Goal: Information Seeking & Learning: Learn about a topic

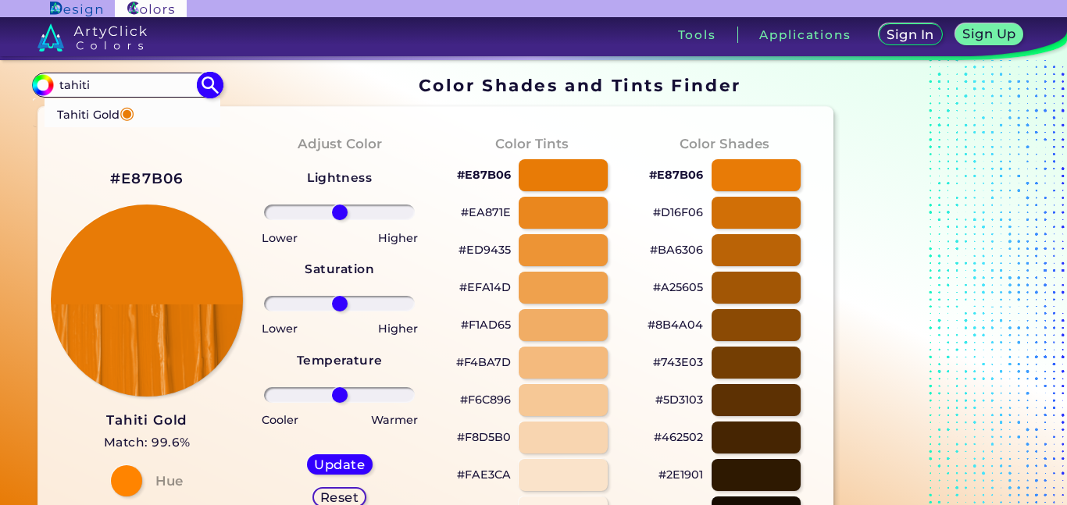
type input "tahiti"
click at [156, 110] on li "Tahiti Gold ◉" at bounding box center [133, 112] width 176 height 29
type input "#e97c07"
type input "#E97C07"
click at [672, 319] on p "#8B4A04" at bounding box center [674, 324] width 55 height 19
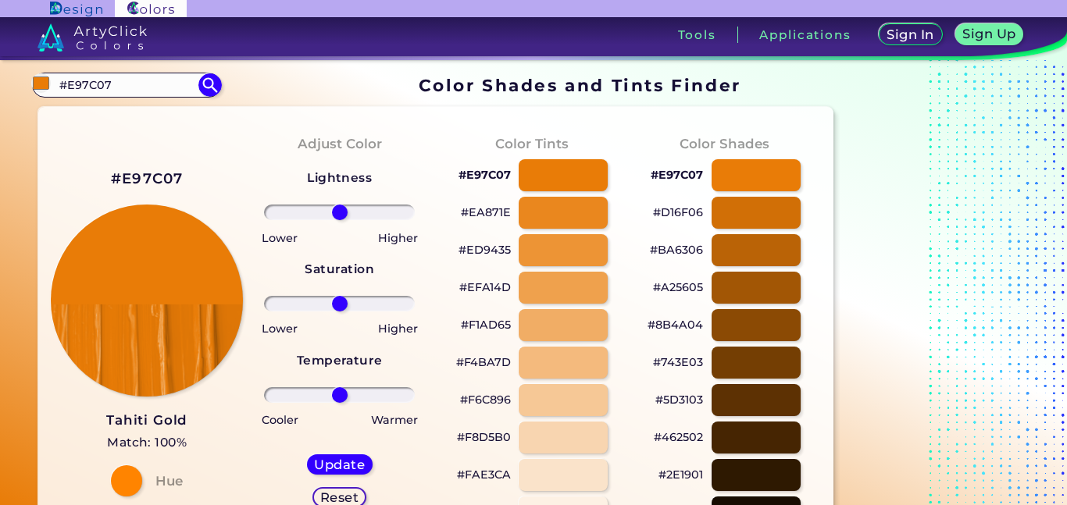
click at [695, 322] on p "#8B4A04" at bounding box center [674, 324] width 55 height 19
click at [733, 206] on div at bounding box center [756, 213] width 90 height 32
type input "#d16f06"
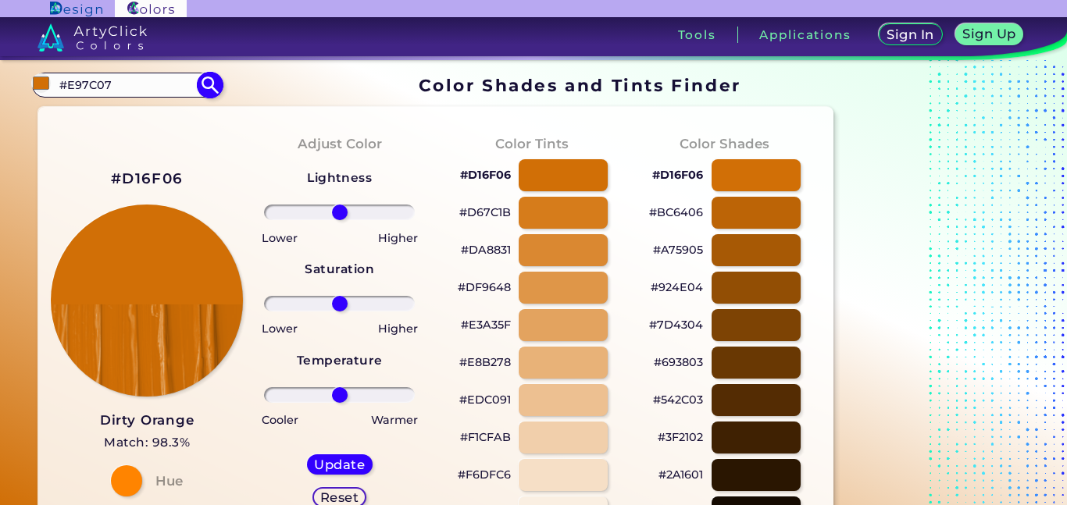
drag, startPoint x: 115, startPoint y: 88, endPoint x: 47, endPoint y: 83, distance: 68.2
click at [47, 83] on div "#d16f06 #E97C07 Tahiti Gold ◉ Acadia ◉ Acid Green ◉ Aero Blue ◉ Alabaster ◉ Alb…" at bounding box center [126, 85] width 189 height 25
type input "t"
